Goal: Information Seeking & Learning: Learn about a topic

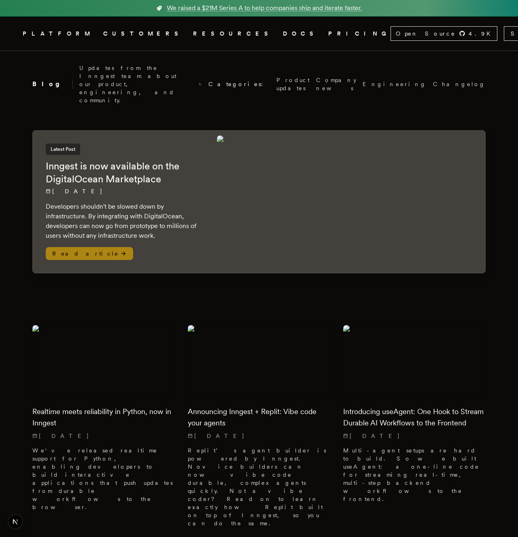
click at [342, 163] on img at bounding box center [349, 202] width 265 height 132
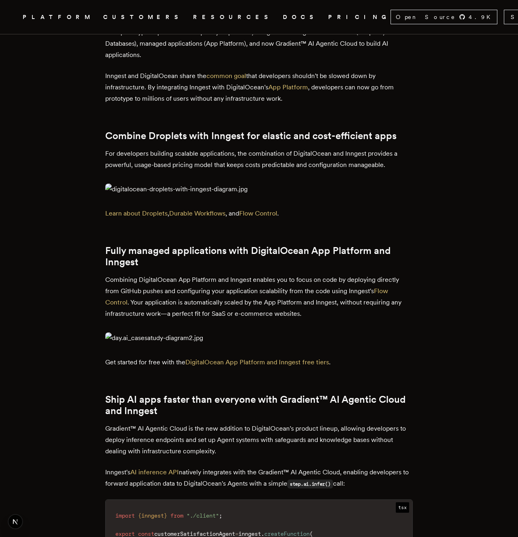
scroll to position [335, 0]
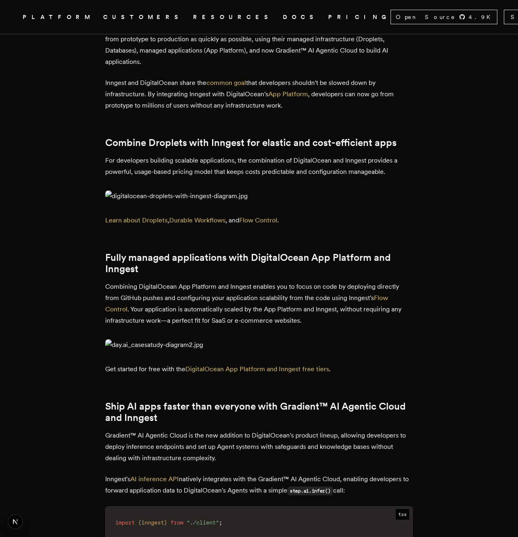
click at [258, 202] on img at bounding box center [259, 196] width 308 height 11
click at [283, 202] on img at bounding box center [259, 196] width 308 height 11
click at [431, 154] on article "Inngest is now available on the DigitalOcean Marketplace Charly Poly · [DATE] ·…" at bounding box center [258, 400] width 453 height 1368
